Goal: Navigation & Orientation: Find specific page/section

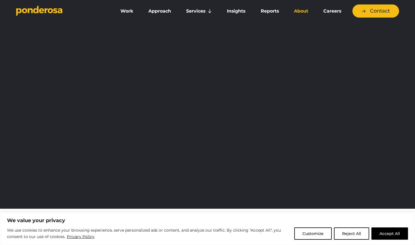
click at [298, 12] on link "About" at bounding box center [300, 11] width 27 height 12
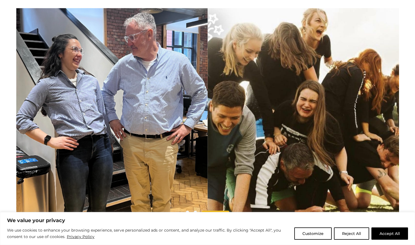
scroll to position [474, 0]
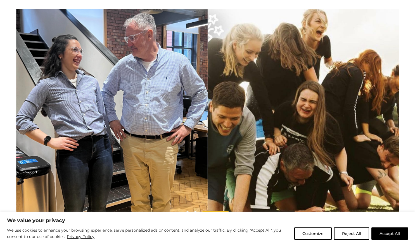
click at [44, 105] on img at bounding box center [111, 114] width 191 height 210
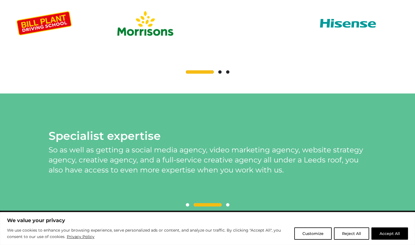
scroll to position [1243, 0]
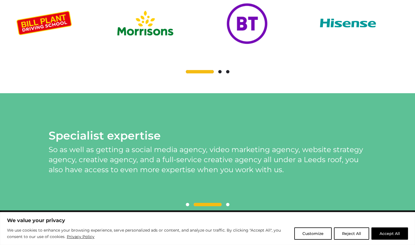
click at [221, 73] on span at bounding box center [219, 71] width 3 height 3
